Goal: Browse casually: Explore the website without a specific task or goal

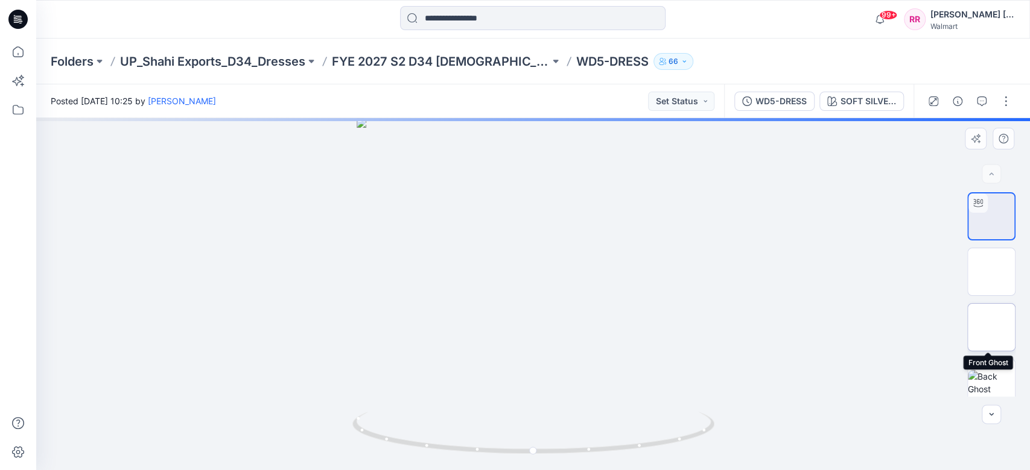
click at [991, 328] on img at bounding box center [991, 328] width 0 height 0
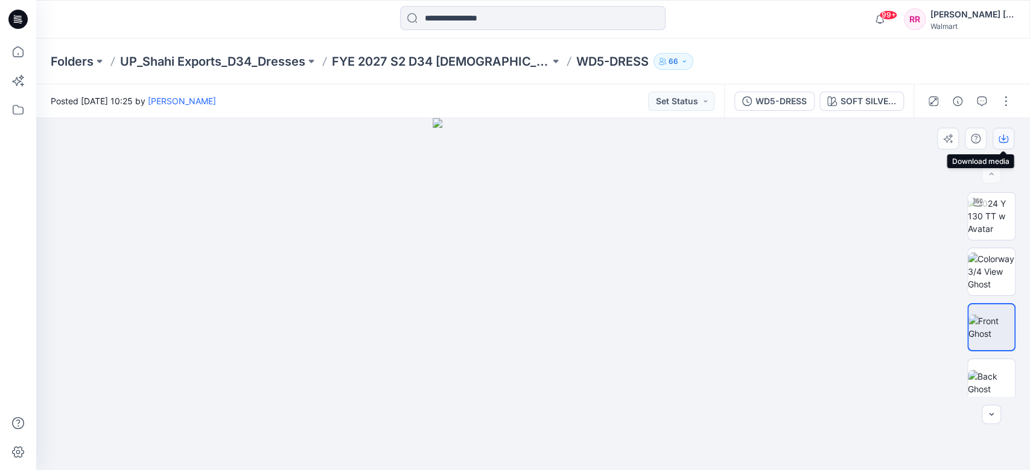
click at [997, 134] on button "button" at bounding box center [1003, 139] width 22 height 22
drag, startPoint x: 811, startPoint y: 385, endPoint x: 831, endPoint y: 374, distance: 22.7
click at [811, 385] on div at bounding box center [532, 294] width 993 height 352
click at [989, 221] on img at bounding box center [990, 216] width 47 height 38
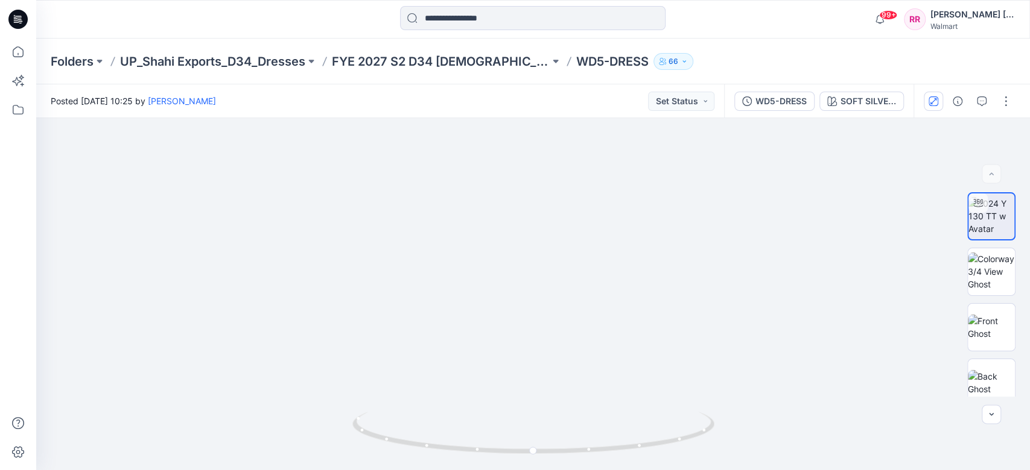
click at [936, 108] on button "button" at bounding box center [932, 101] width 19 height 19
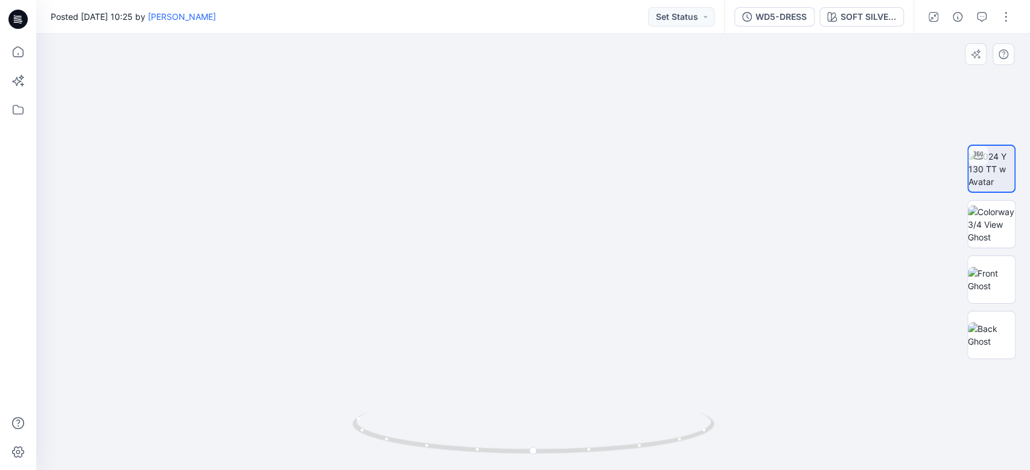
drag, startPoint x: 550, startPoint y: 330, endPoint x: 542, endPoint y: 223, distance: 107.6
click at [542, 225] on img at bounding box center [533, 169] width 603 height 603
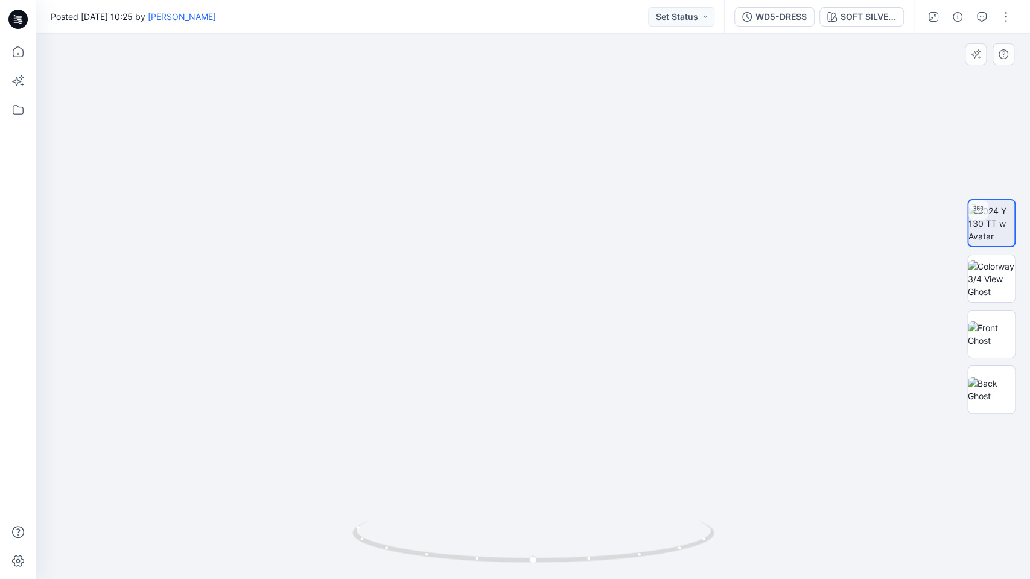
drag, startPoint x: 545, startPoint y: 337, endPoint x: 541, endPoint y: 299, distance: 38.2
click at [542, 299] on img at bounding box center [533, 227] width 703 height 703
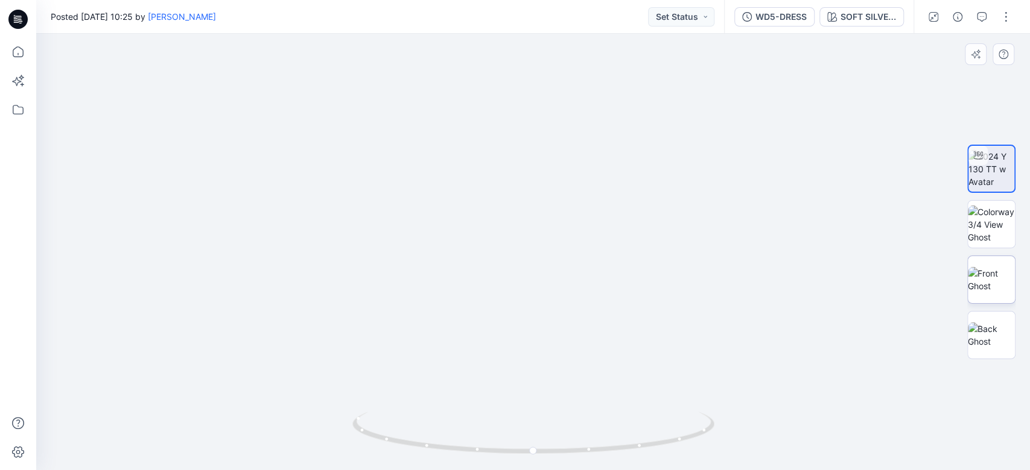
click at [989, 276] on img at bounding box center [990, 279] width 47 height 25
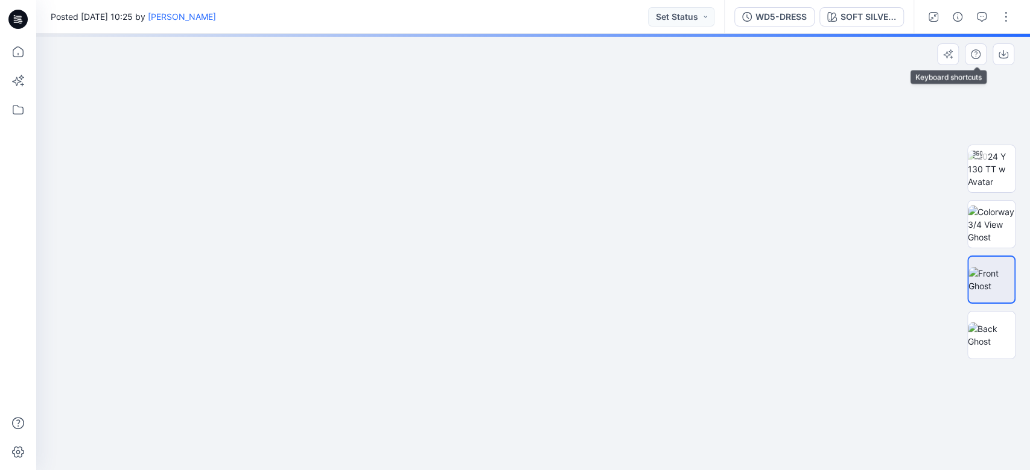
drag, startPoint x: 978, startPoint y: 48, endPoint x: 1010, endPoint y: 41, distance: 32.8
click at [1010, 41] on div "SOFT SILVER 1 Loading... Material Properties Loading..." at bounding box center [532, 252] width 993 height 437
click at [1002, 52] on icon "button" at bounding box center [1003, 53] width 5 height 6
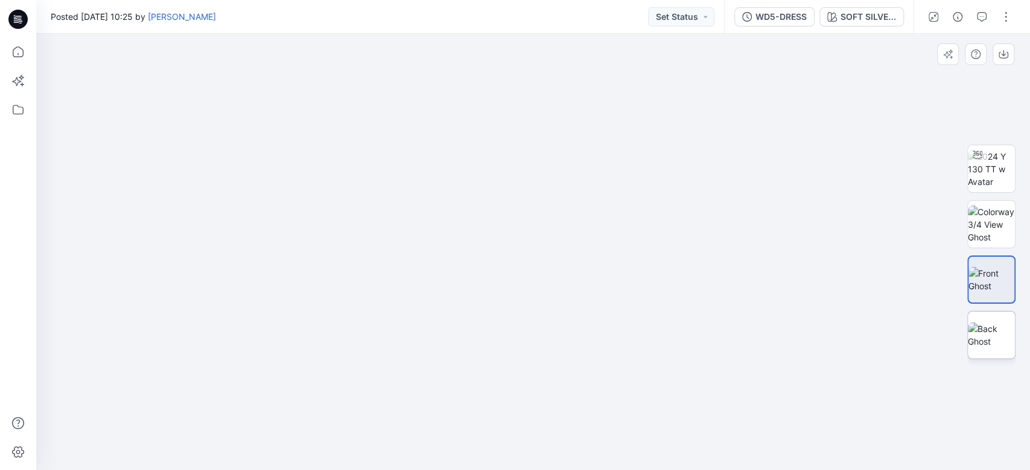
click at [1007, 343] on img at bounding box center [990, 335] width 47 height 25
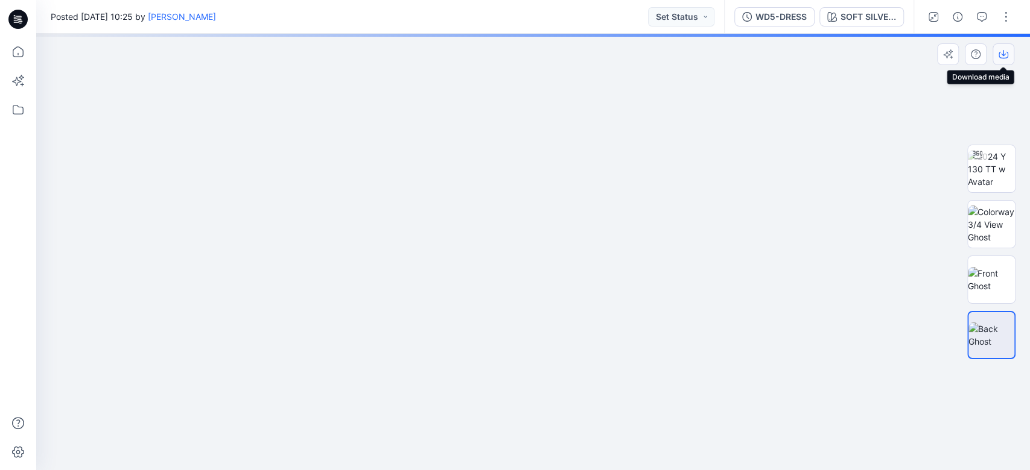
click at [1006, 57] on icon "button" at bounding box center [1003, 55] width 10 height 7
